Goal: Task Accomplishment & Management: Manage account settings

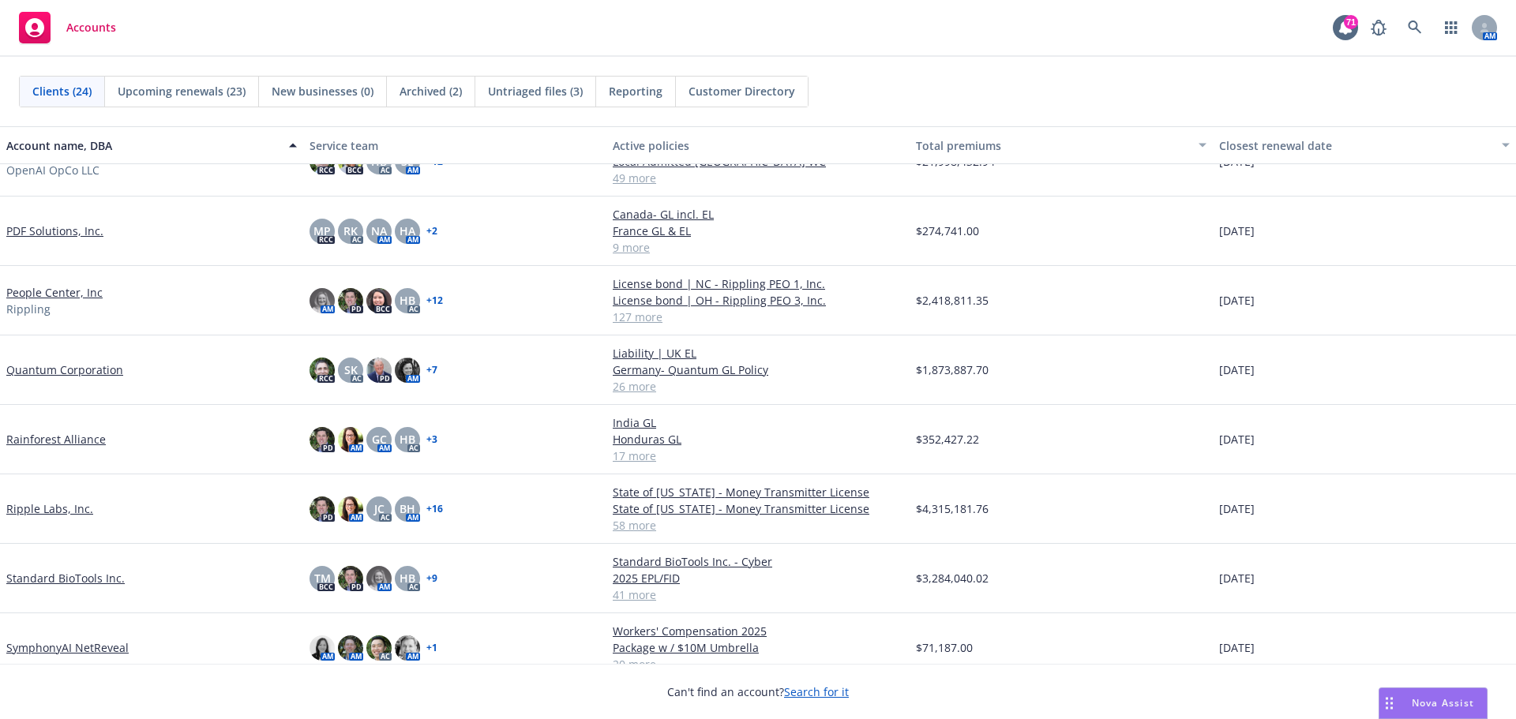
scroll to position [632, 0]
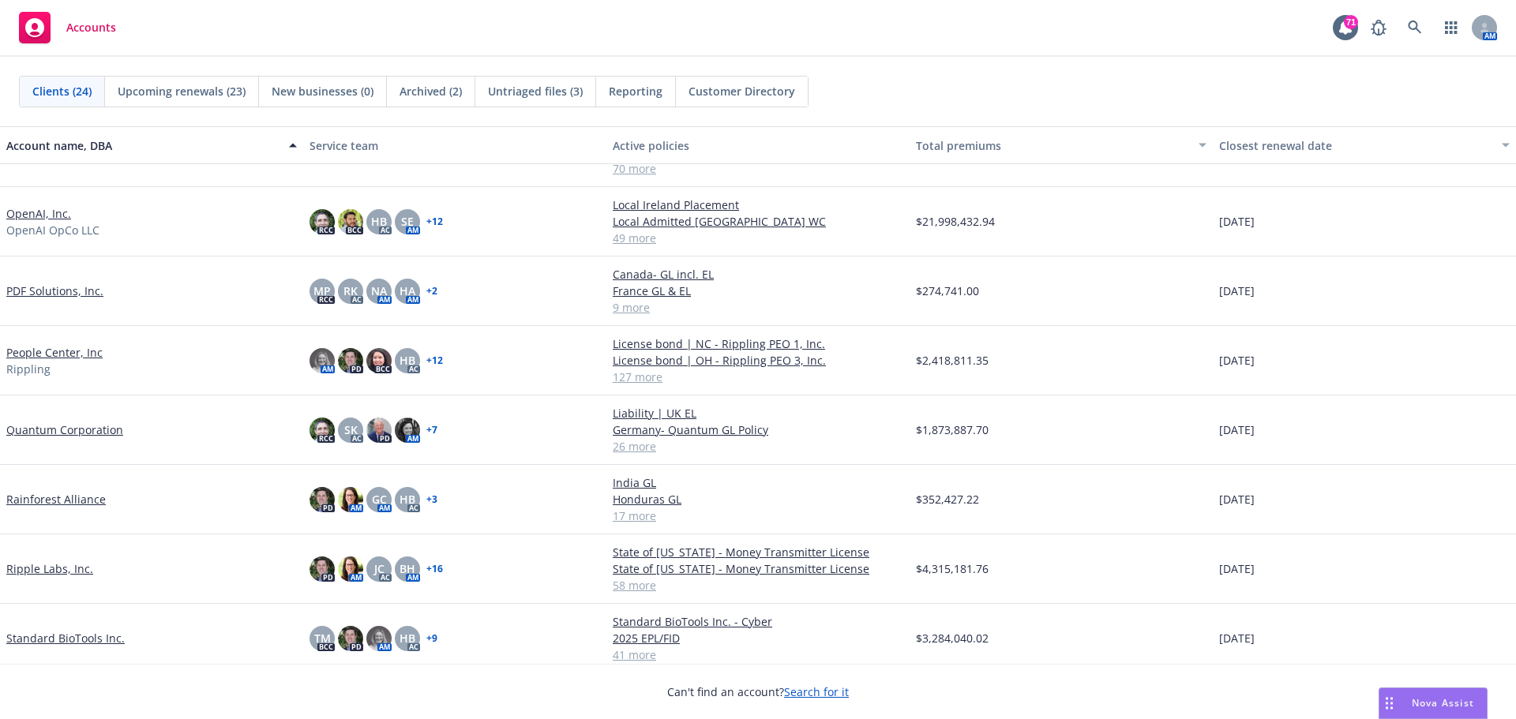
click at [77, 358] on link "People Center, Inc" at bounding box center [54, 352] width 96 height 17
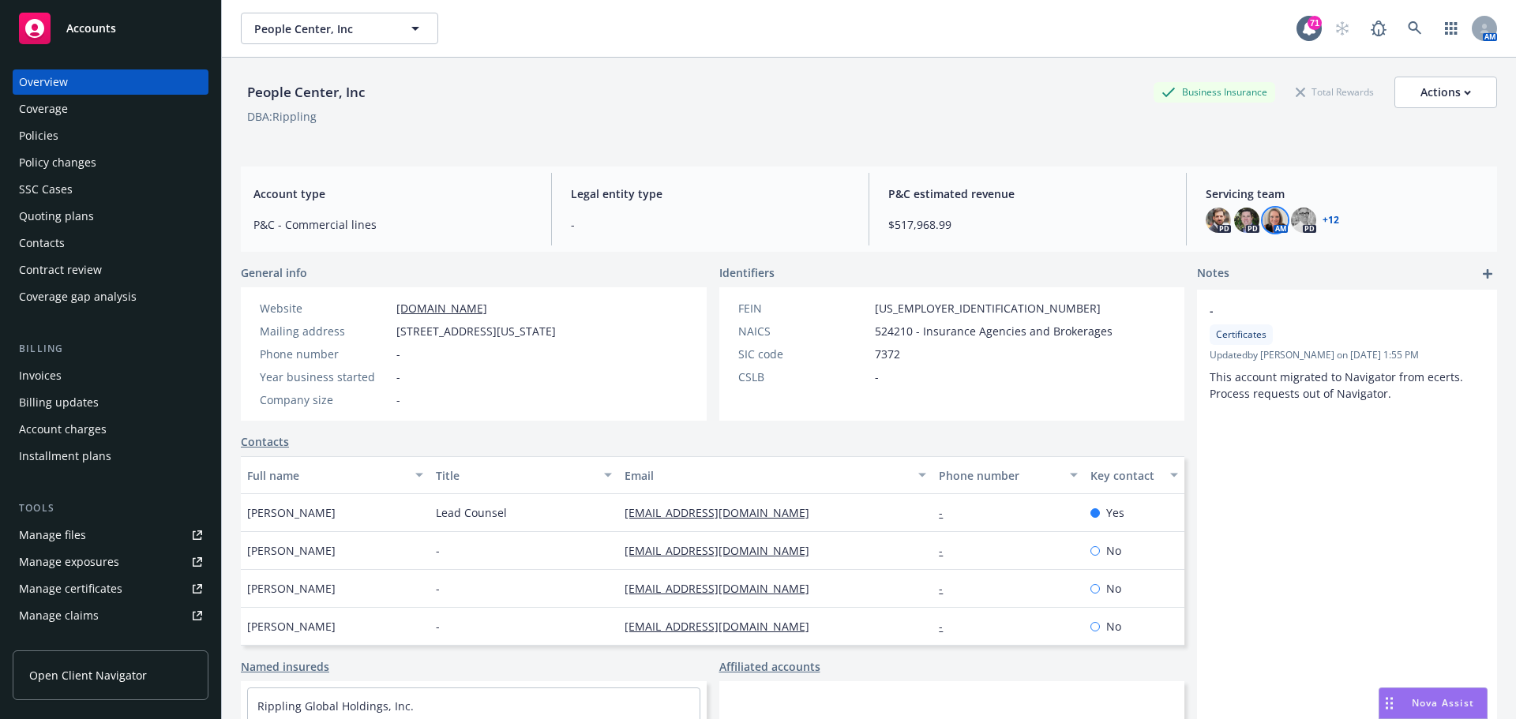
click at [1268, 221] on img at bounding box center [1274, 220] width 25 height 25
click at [1318, 208] on div "PD PD AM PD + 12" at bounding box center [1344, 220] width 279 height 25
click at [1322, 219] on link "+ 12" at bounding box center [1330, 220] width 17 height 9
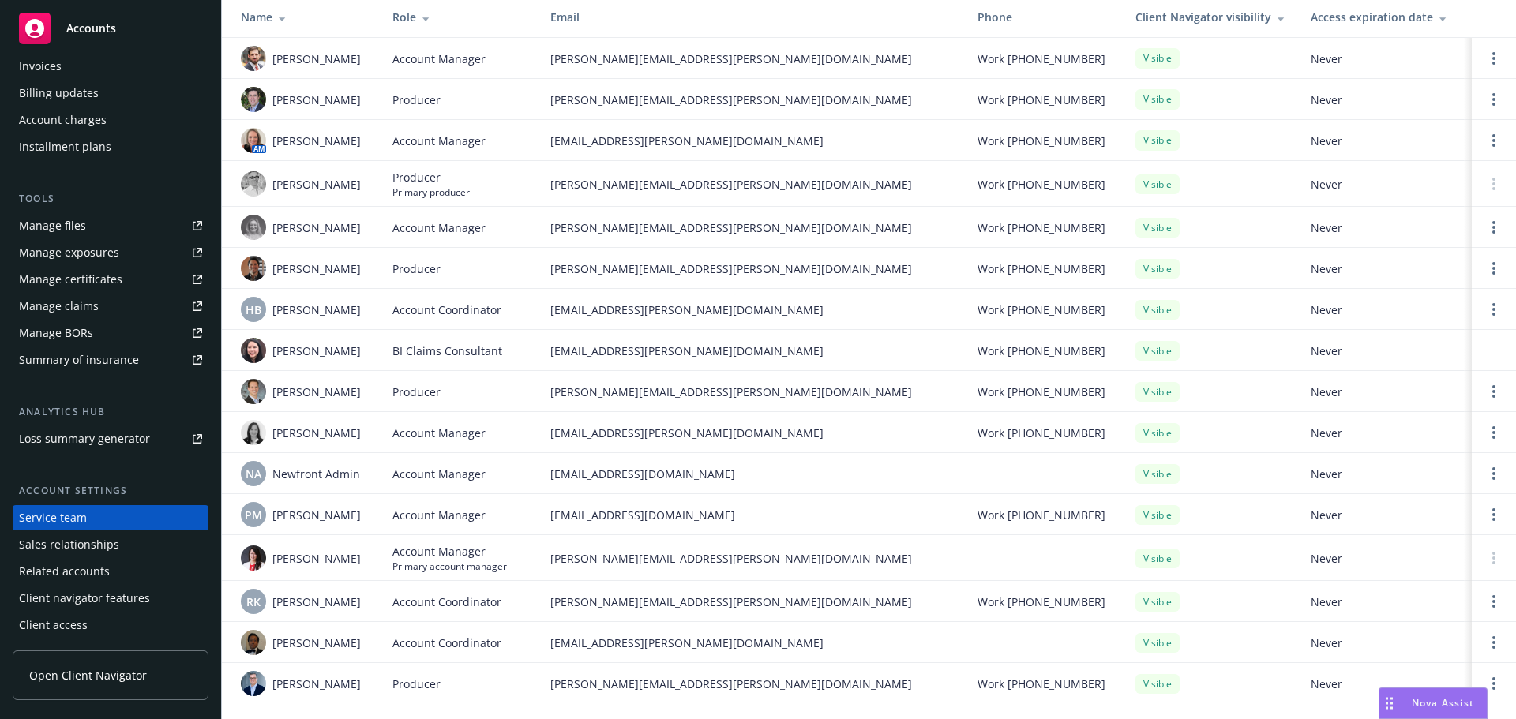
scroll to position [131, 0]
